Goal: Information Seeking & Learning: Understand process/instructions

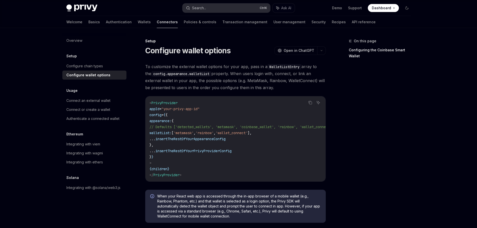
click at [222, 10] on button "Search... Ctrl K" at bounding box center [227, 8] width 88 height 9
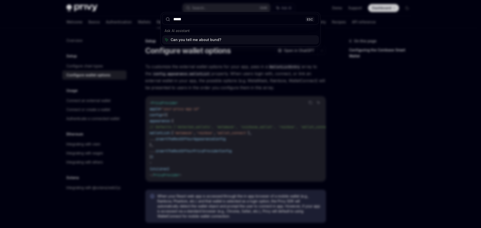
type input "******"
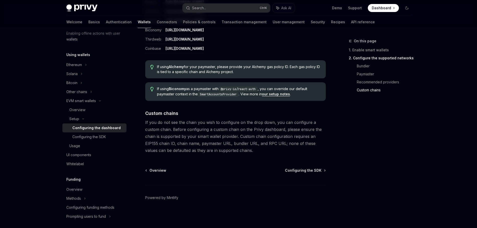
scroll to position [664, 0]
click at [99, 136] on div "Configuring the SDK" at bounding box center [89, 137] width 34 height 6
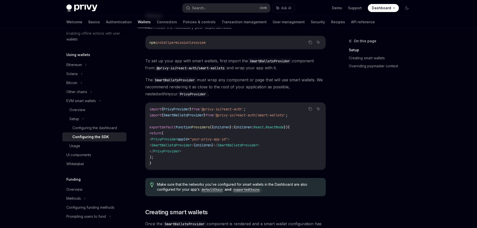
scroll to position [125, 0]
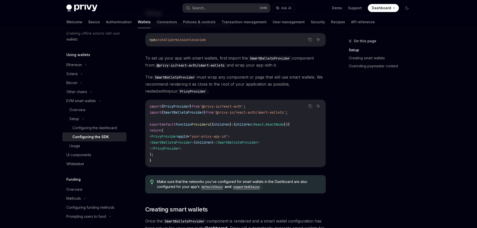
click at [98, 140] on link "Configuring the SDK" at bounding box center [94, 137] width 64 height 9
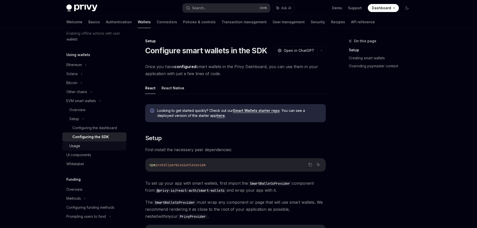
click at [96, 146] on div "Usage" at bounding box center [96, 146] width 54 height 6
type textarea "*"
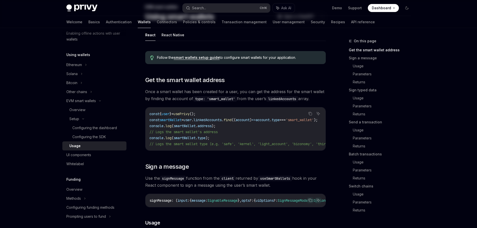
scroll to position [50, 0]
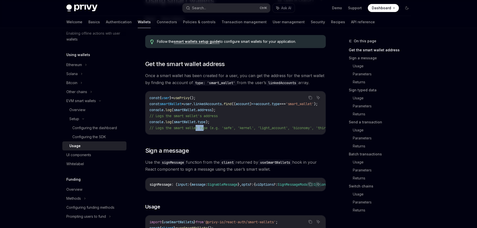
drag, startPoint x: 197, startPoint y: 134, endPoint x: 206, endPoint y: 135, distance: 8.8
click at [206, 135] on div "const { user } = usePrivy (); const smartWallet = user . linkedAccounts . find …" at bounding box center [236, 112] width 180 height 43
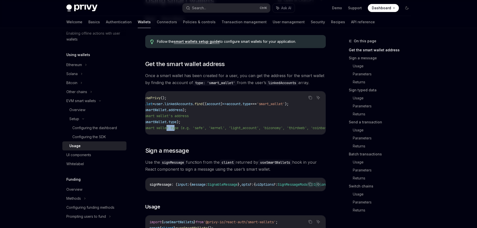
scroll to position [0, 0]
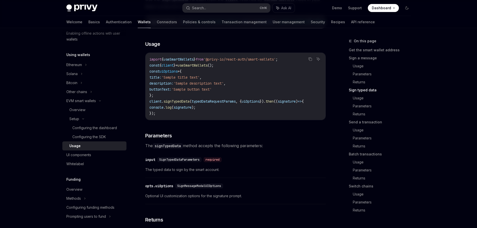
scroll to position [476, 0]
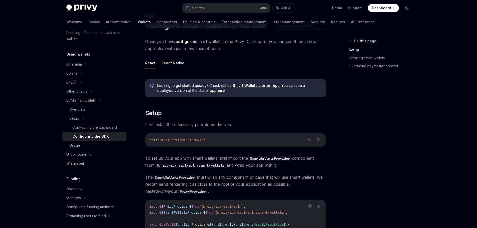
scroll to position [63, 0]
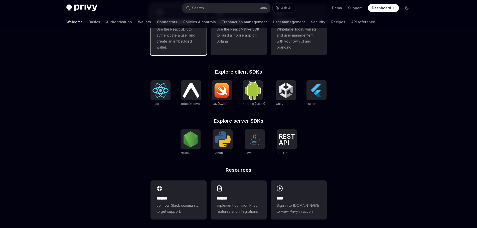
scroll to position [170, 0]
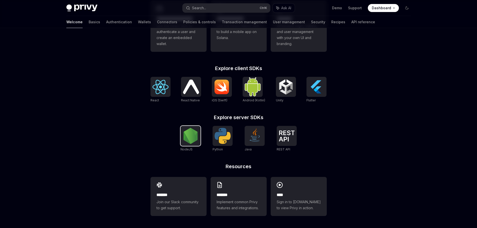
click at [195, 135] on img at bounding box center [191, 136] width 16 height 16
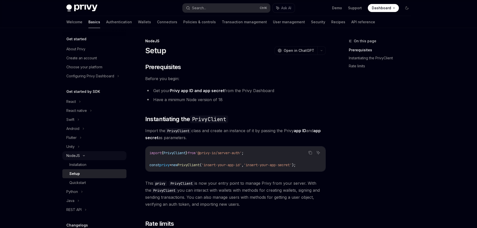
click at [95, 155] on div "NodeJS" at bounding box center [94, 155] width 64 height 9
click at [96, 155] on div "NodeJS" at bounding box center [94, 155] width 64 height 9
click at [138, 22] on link "Wallets" at bounding box center [144, 22] width 13 height 12
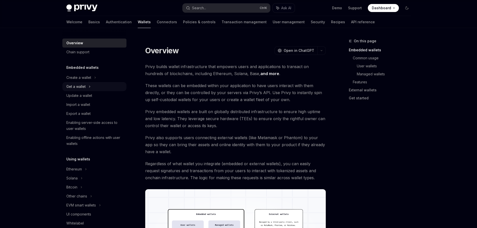
click at [94, 85] on div "Get a wallet" at bounding box center [94, 86] width 64 height 9
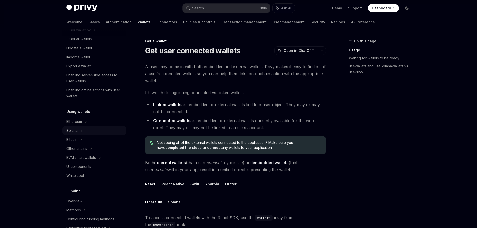
scroll to position [75, 0]
click at [93, 7] on div "Ethereum" at bounding box center [94, 2] width 64 height 9
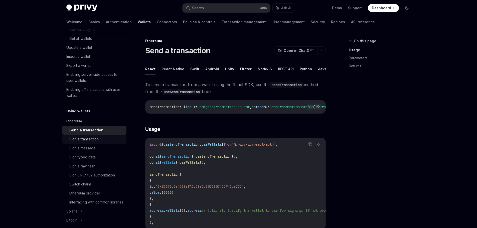
click at [97, 140] on div "Sign a transaction" at bounding box center [83, 139] width 29 height 6
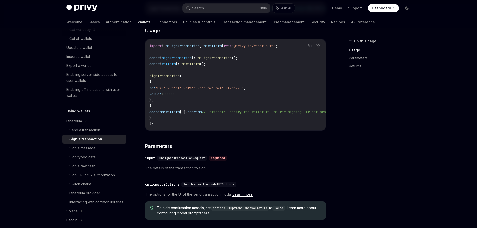
scroll to position [100, 0]
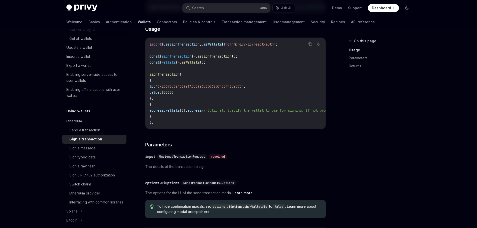
drag, startPoint x: 212, startPoint y: 131, endPoint x: 222, endPoint y: 130, distance: 9.8
click at [222, 129] on div "import { useSignTransaction , useWallets } from '@privy-io/react-auth' ; const …" at bounding box center [236, 83] width 180 height 91
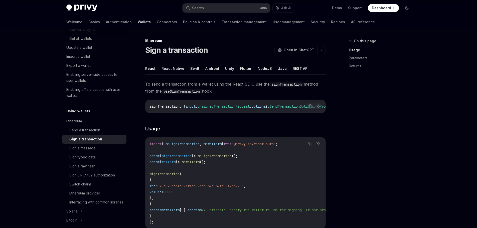
scroll to position [0, 0]
click at [259, 69] on button "NodeJS" at bounding box center [265, 69] width 14 height 12
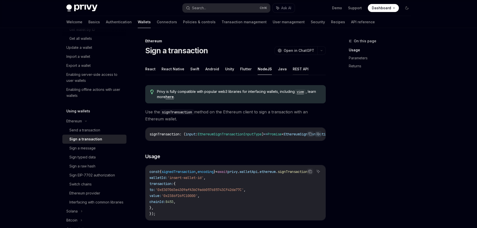
drag, startPoint x: 282, startPoint y: 71, endPoint x: 288, endPoint y: 70, distance: 6.1
click at [283, 71] on ul "React React Native Swift Android Unity Flutter NodeJS Java REST API" at bounding box center [235, 69] width 181 height 12
click at [299, 70] on button "REST API" at bounding box center [301, 69] width 16 height 12
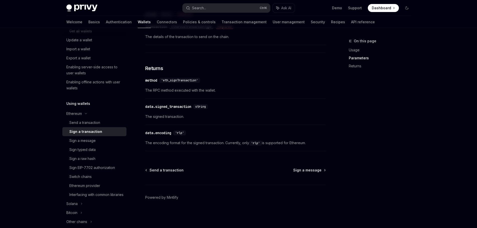
scroll to position [100, 0]
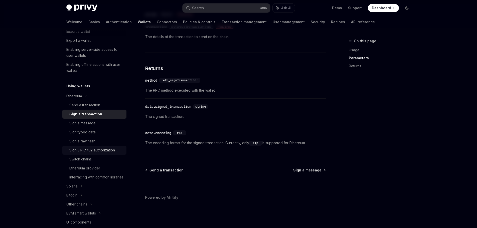
click at [114, 150] on div "Sign EIP-7702 authorization" at bounding box center [92, 150] width 46 height 6
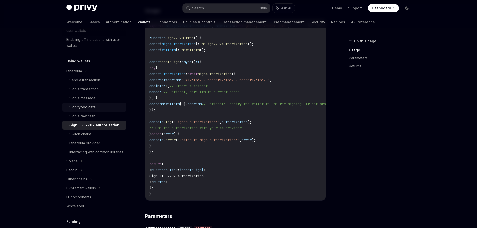
scroll to position [150, 0]
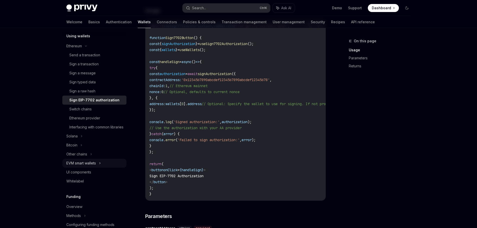
click at [98, 167] on div "EVM smart wallets" at bounding box center [94, 163] width 64 height 9
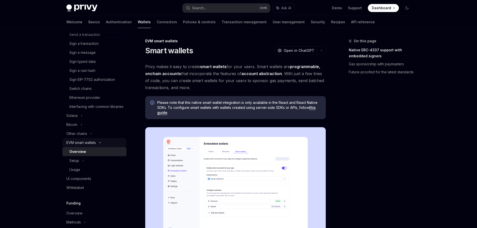
scroll to position [175, 0]
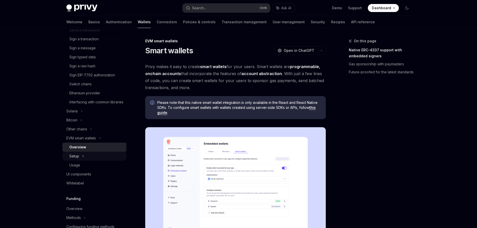
click at [93, 161] on div "Setup" at bounding box center [94, 156] width 64 height 9
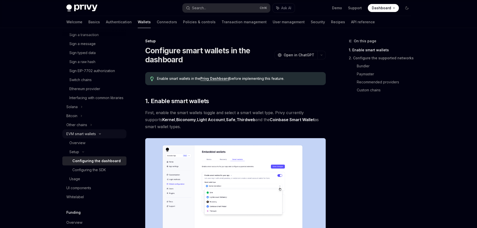
scroll to position [175, 0]
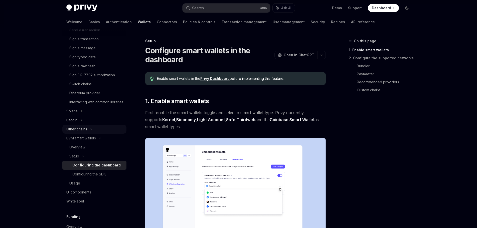
click at [94, 134] on div "Other chains" at bounding box center [94, 129] width 64 height 9
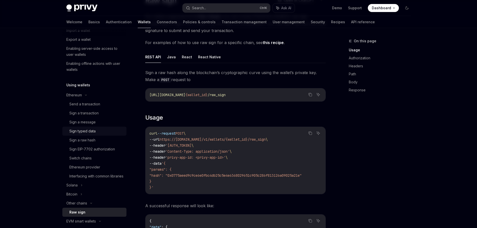
scroll to position [100, 0]
click at [98, 140] on div "Sign a raw hash" at bounding box center [96, 141] width 54 height 6
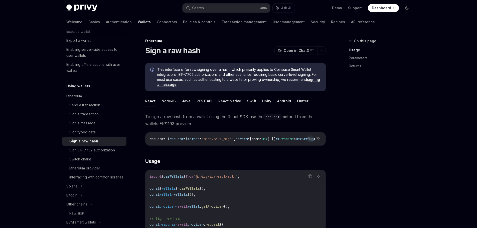
click at [204, 102] on button "REST API" at bounding box center [205, 101] width 16 height 12
type textarea "*"
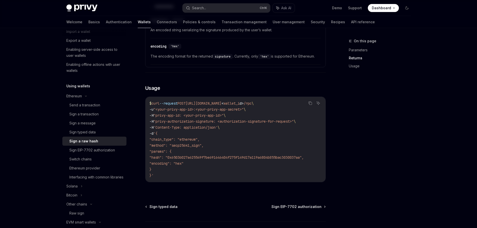
scroll to position [326, 0]
